Goal: Task Accomplishment & Management: Use online tool/utility

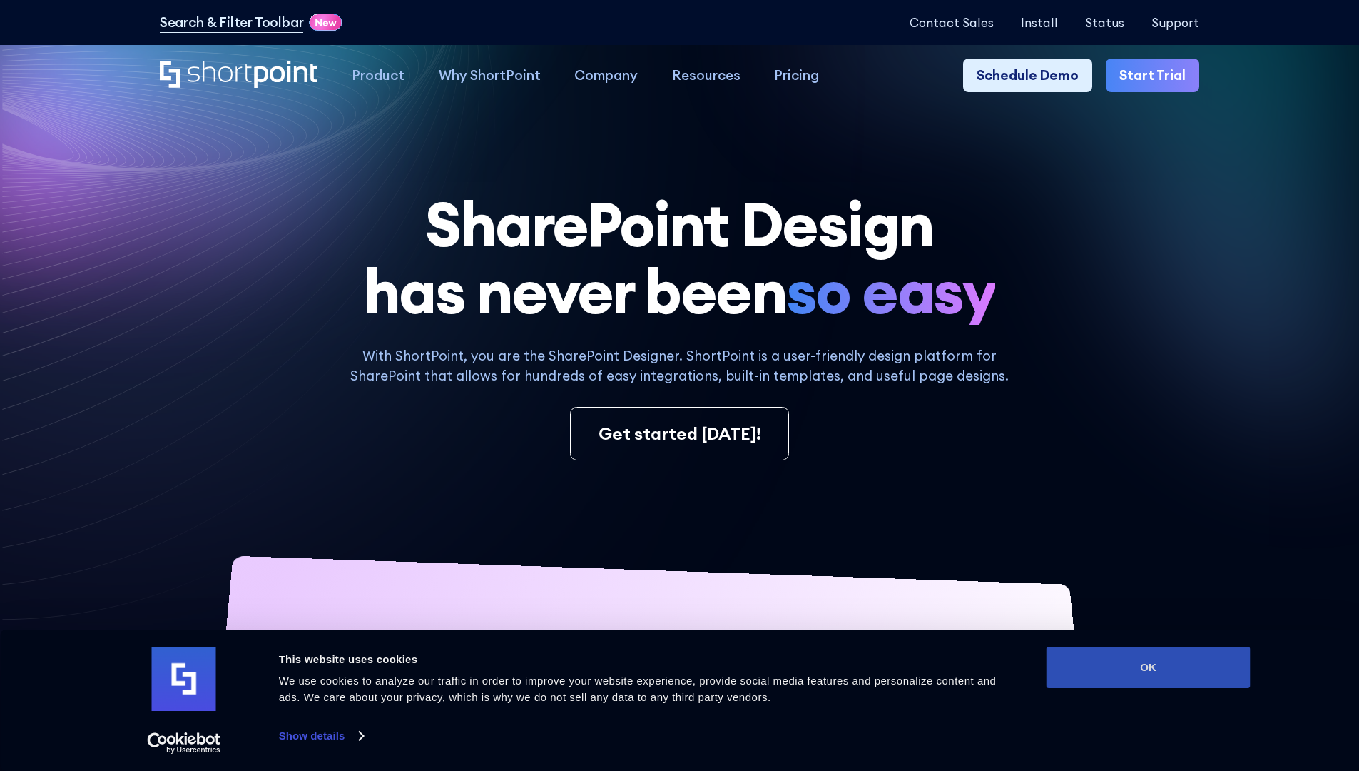
click at [1148, 667] on button "OK" at bounding box center [1149, 666] width 204 height 41
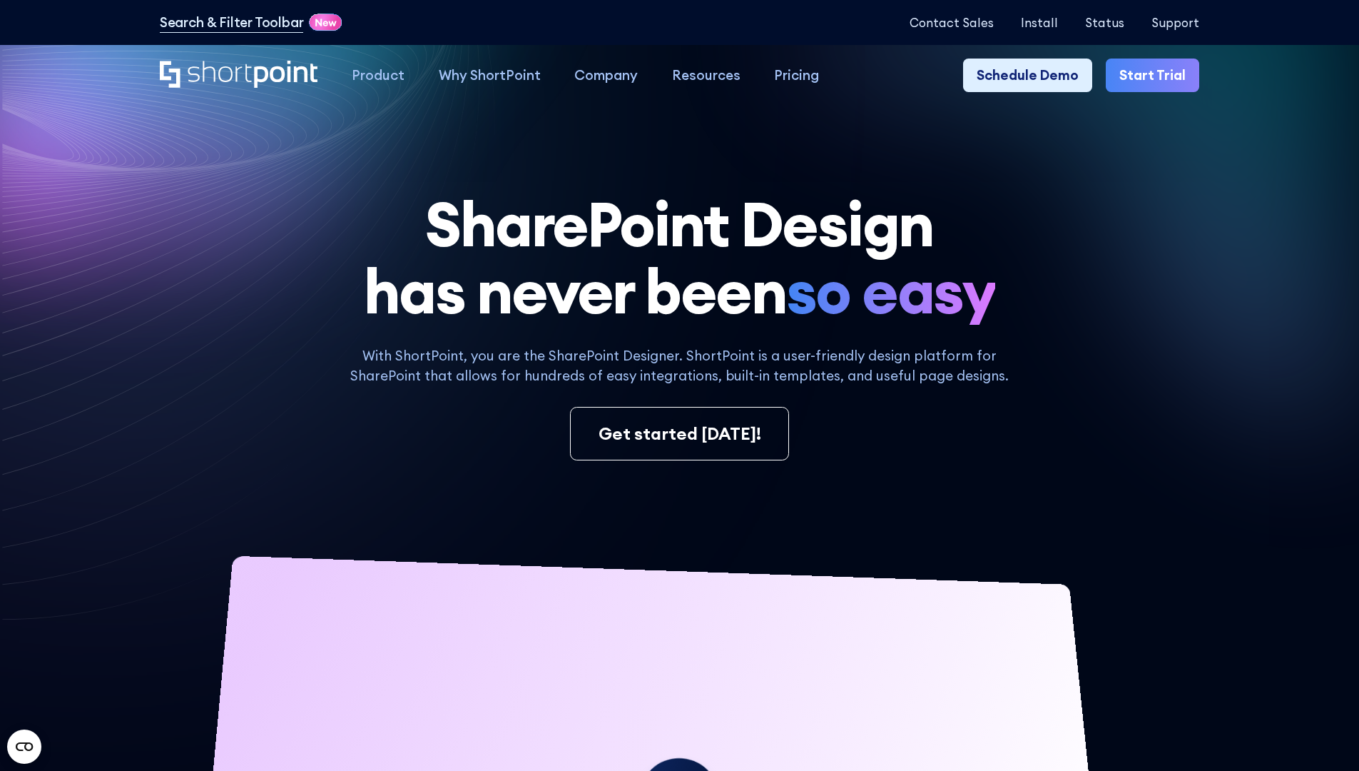
click at [1157, 76] on link "Start Trial" at bounding box center [1152, 76] width 93 height 34
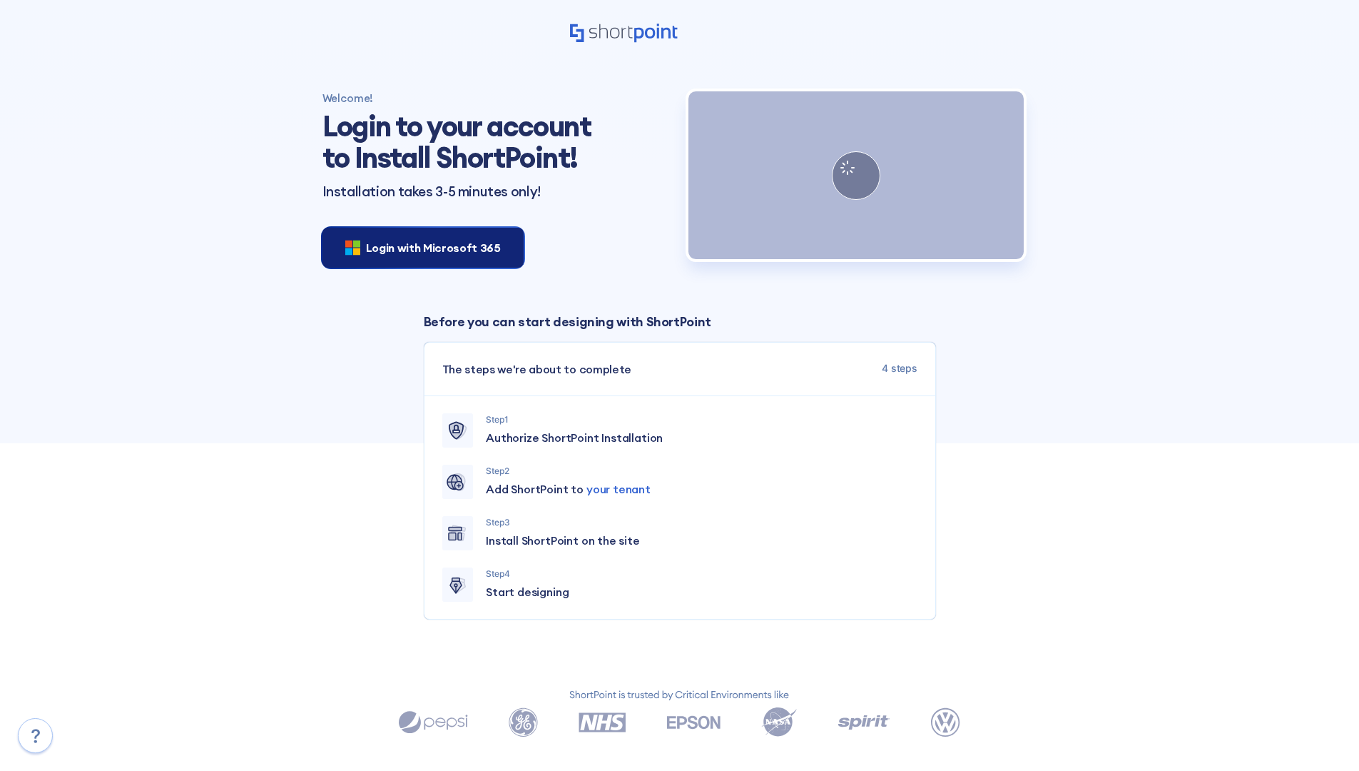
click at [419, 247] on span "Login with Microsoft 365" at bounding box center [433, 247] width 135 height 17
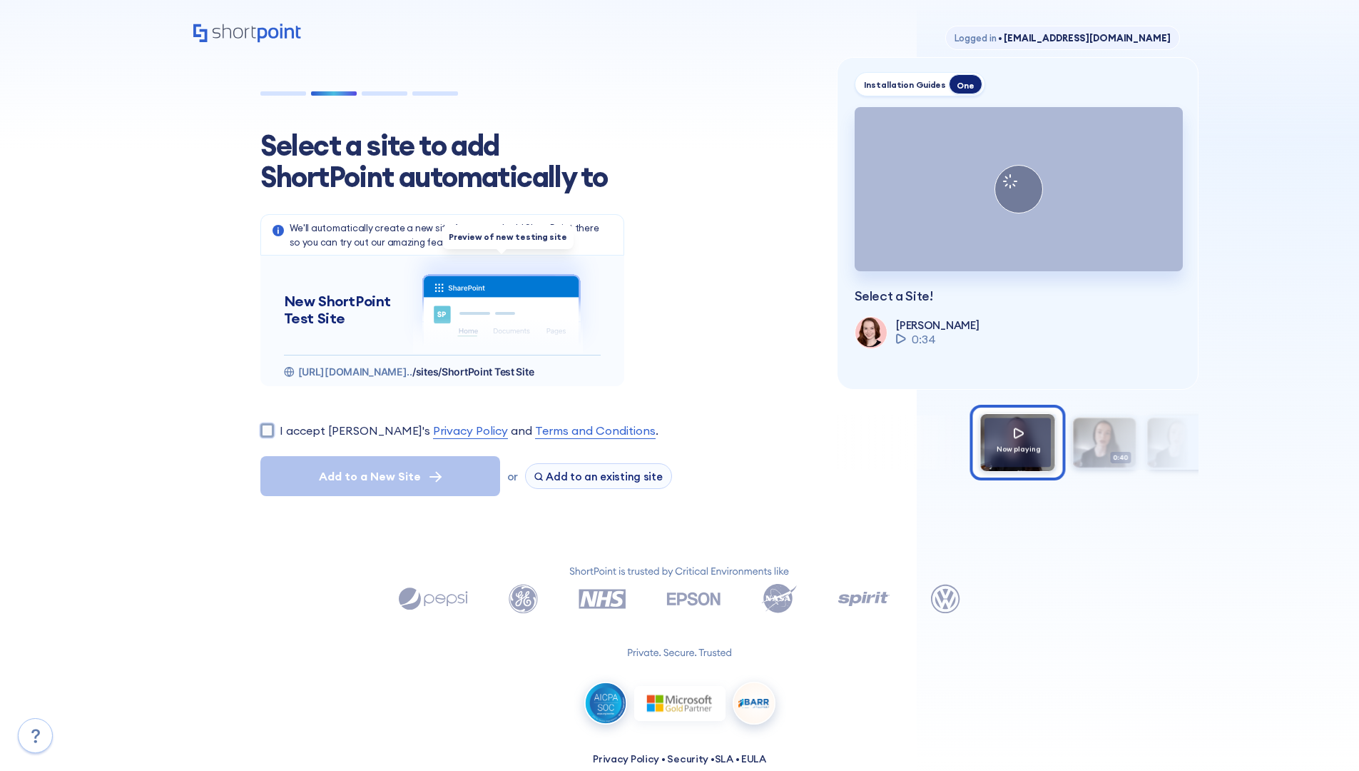
click at [267, 430] on input "I accept [PERSON_NAME]'s Privacy Policy and Terms and Conditions ." at bounding box center [267, 430] width 14 height 14
checkbox input "true"
click at [380, 476] on span "Add to a New Site" at bounding box center [370, 475] width 102 height 17
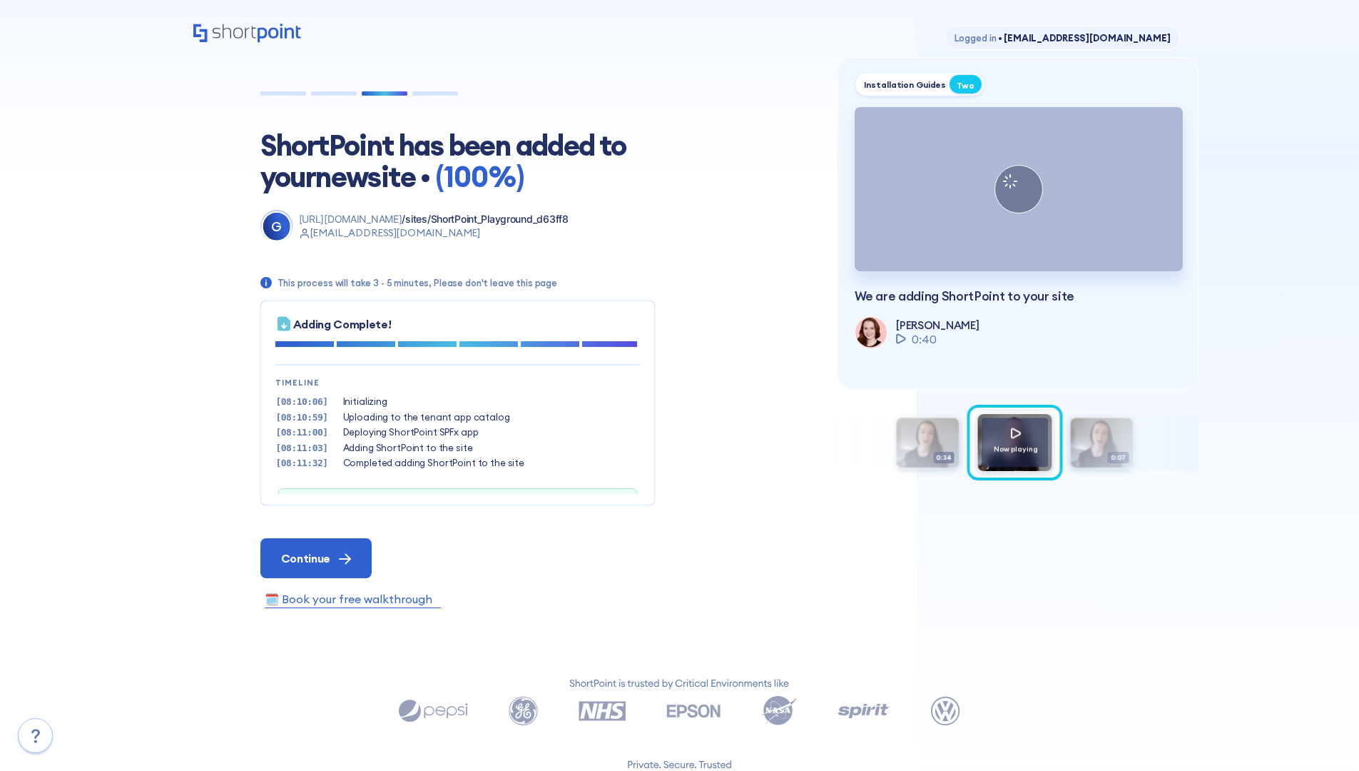
scroll to position [44, 0]
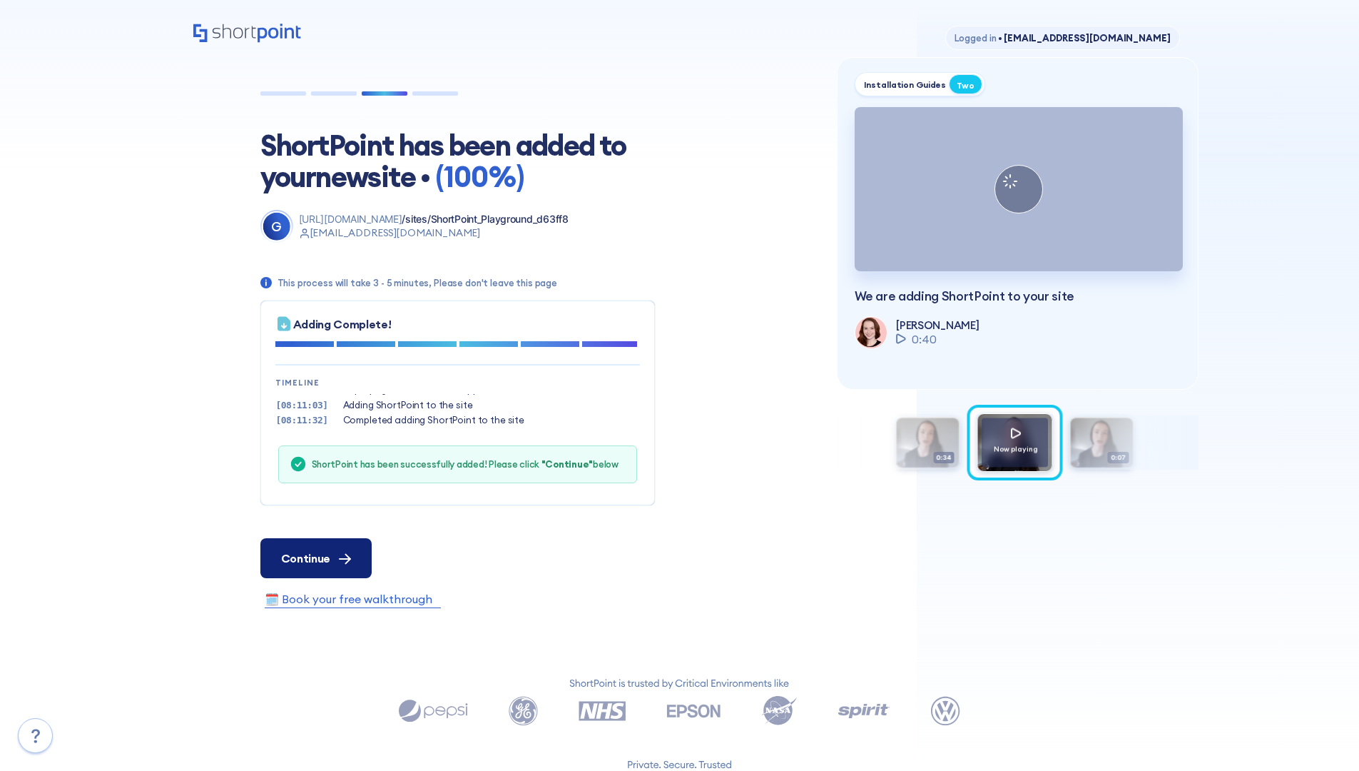
click at [315, 557] on span "Continue" at bounding box center [305, 557] width 49 height 17
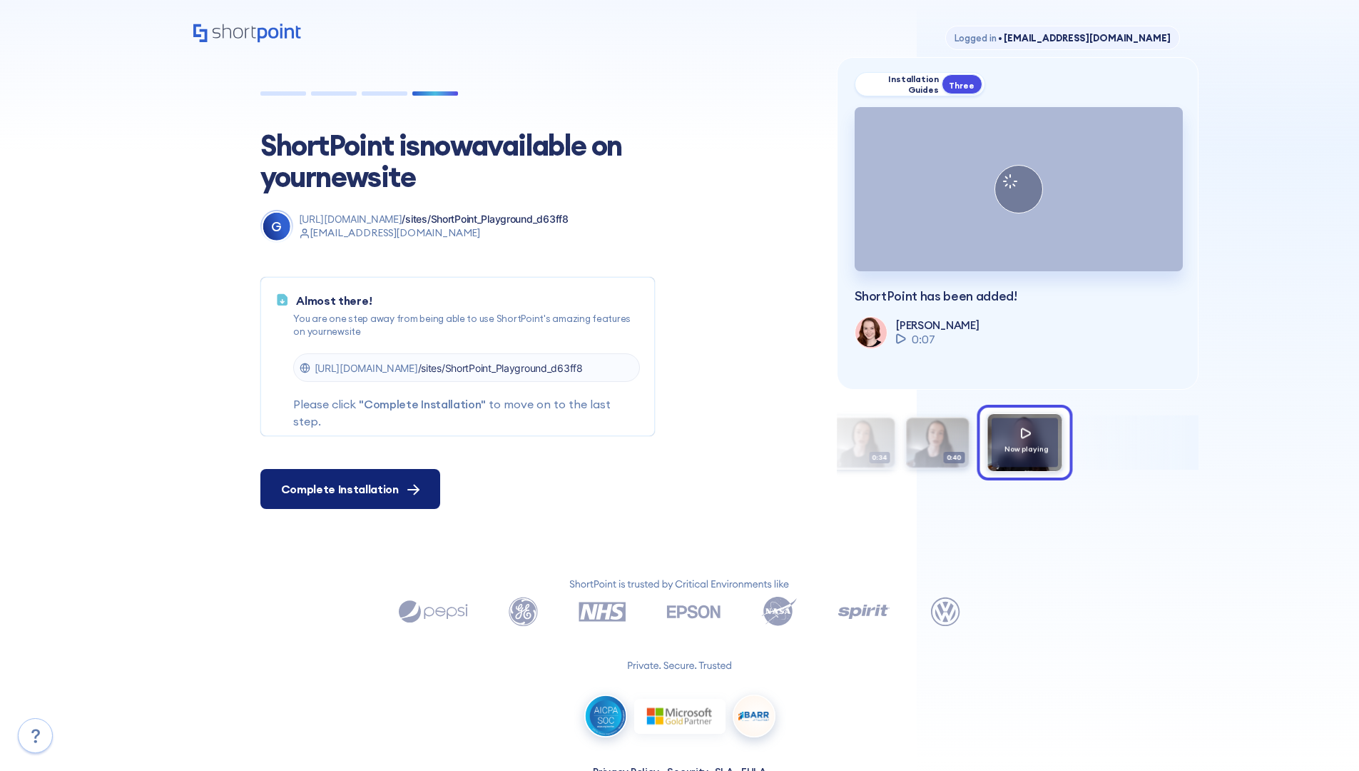
click at [348, 489] on span "Complete Installation" at bounding box center [340, 488] width 118 height 17
